Goal: Information Seeking & Learning: Learn about a topic

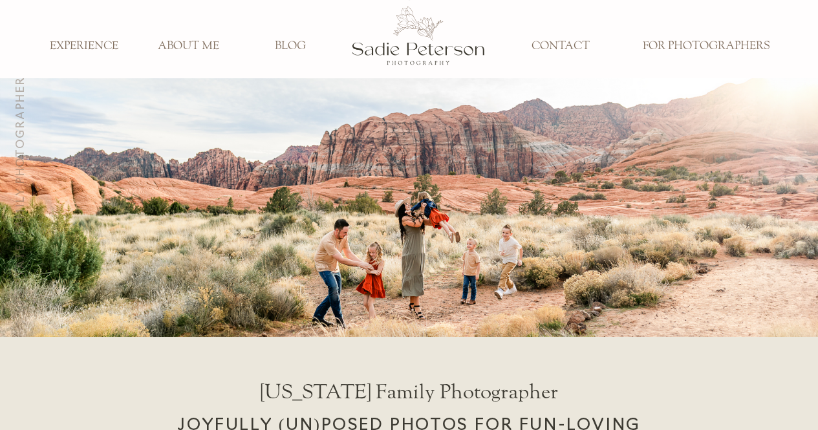
click at [94, 50] on h3 "EXPERIENCE" at bounding box center [83, 46] width 85 height 14
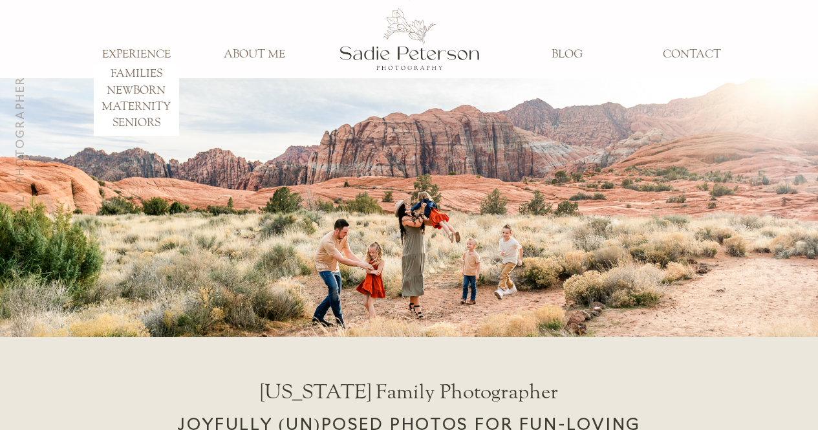
click at [142, 74] on h3 "FAMILIES" at bounding box center [136, 74] width 85 height 14
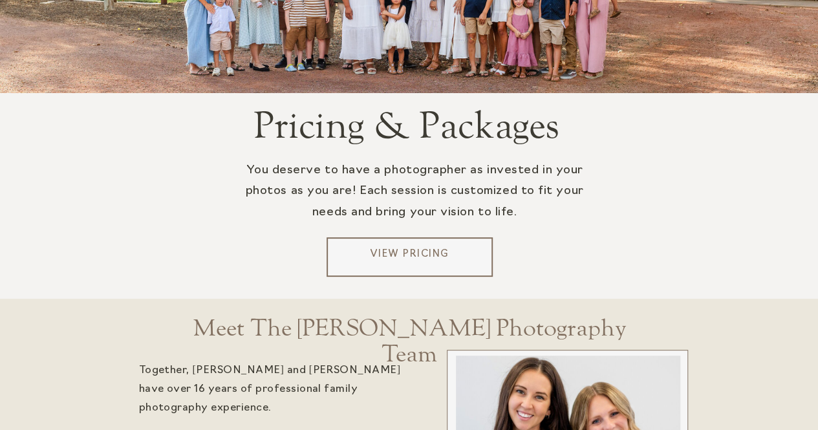
scroll to position [2537, 0]
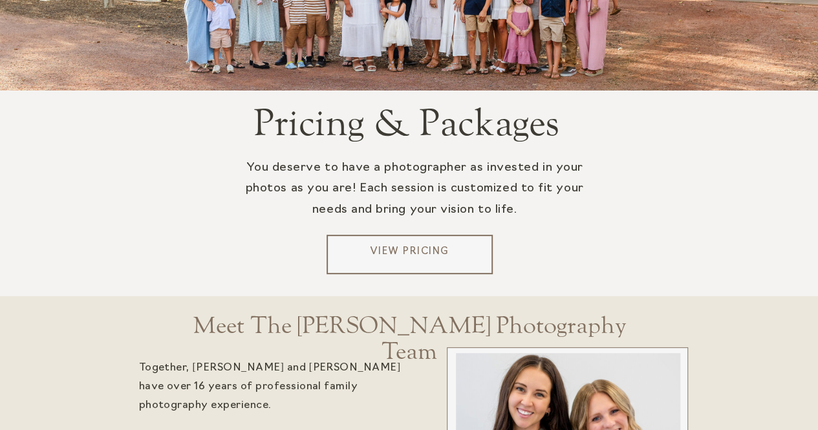
click at [381, 252] on p "View Pricing" at bounding box center [410, 254] width 156 height 19
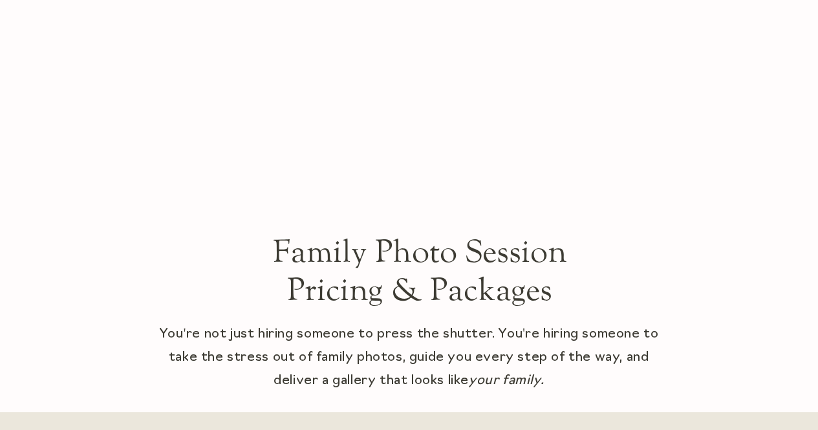
scroll to position [186, 0]
